Goal: Transaction & Acquisition: Subscribe to service/newsletter

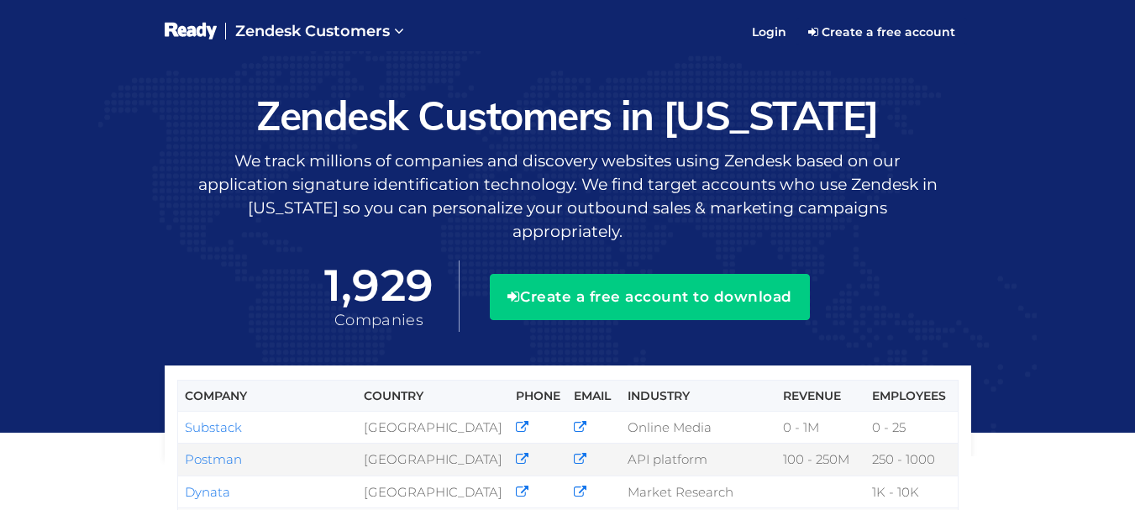
scroll to position [168, 0]
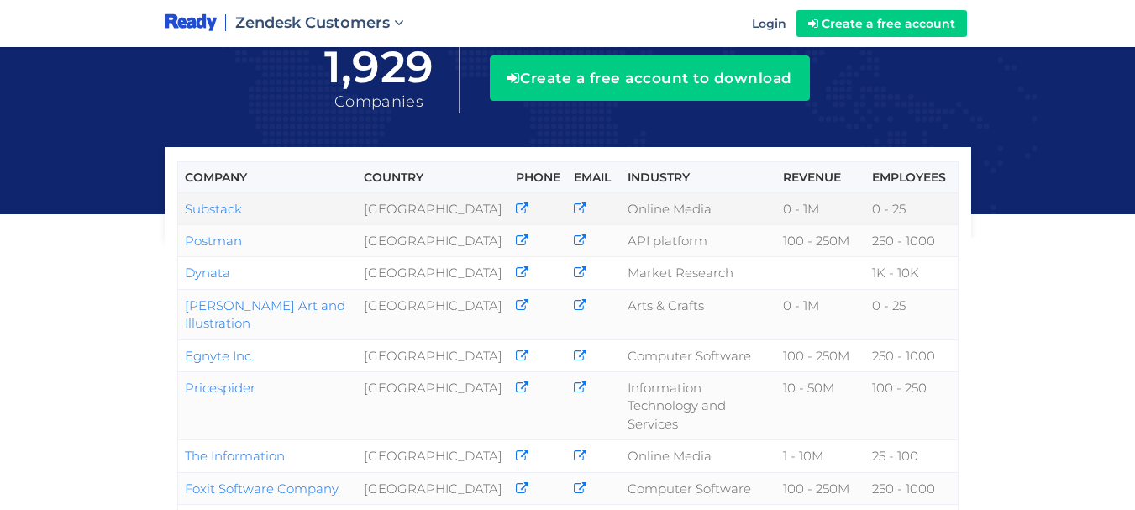
click at [516, 202] on icon at bounding box center [522, 208] width 13 height 13
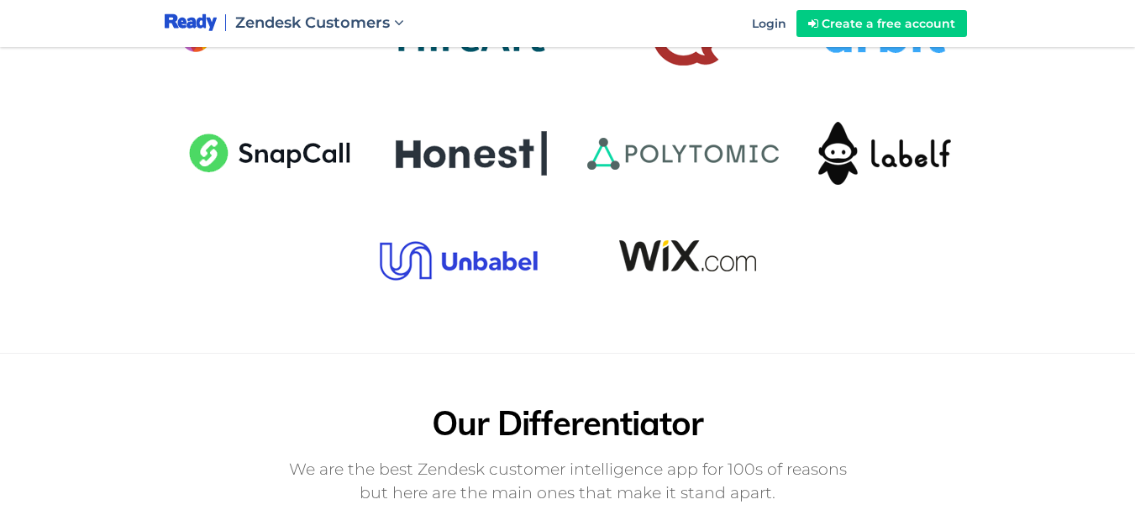
scroll to position [1899, 0]
